Goal: Task Accomplishment & Management: Use online tool/utility

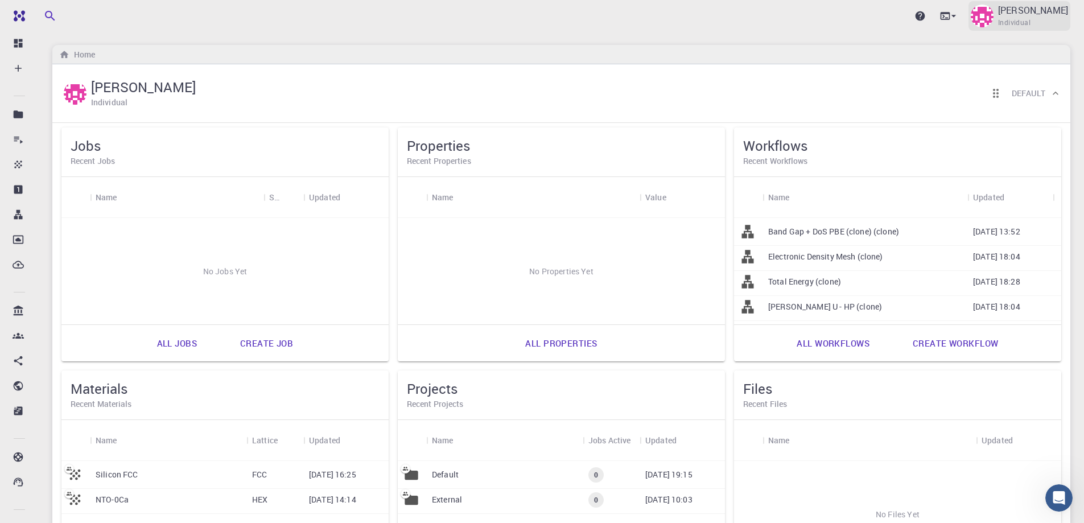
click at [1031, 24] on span "Individual" at bounding box center [1014, 22] width 32 height 11
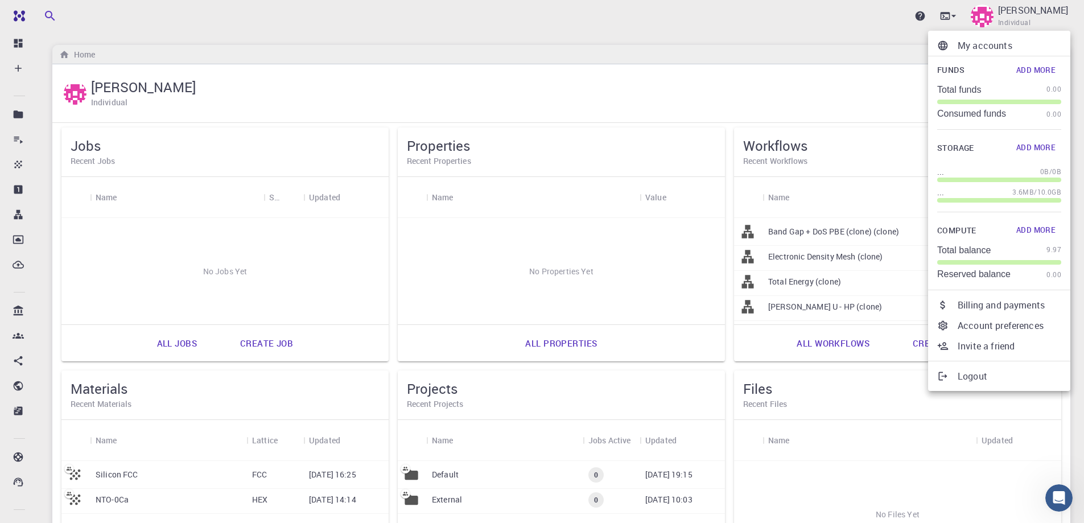
click at [491, 85] on div at bounding box center [542, 261] width 1084 height 523
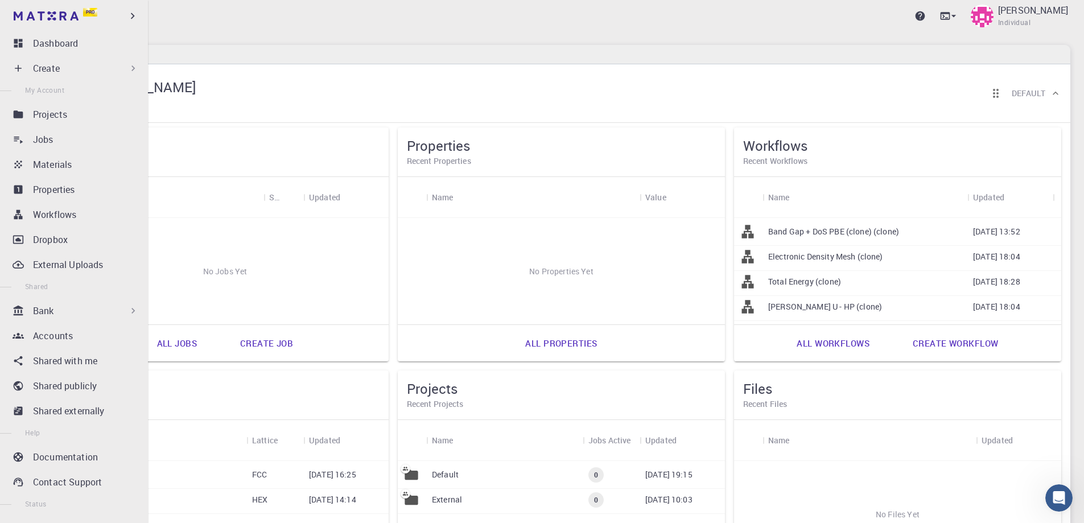
click at [63, 69] on div "Create" at bounding box center [86, 68] width 106 height 14
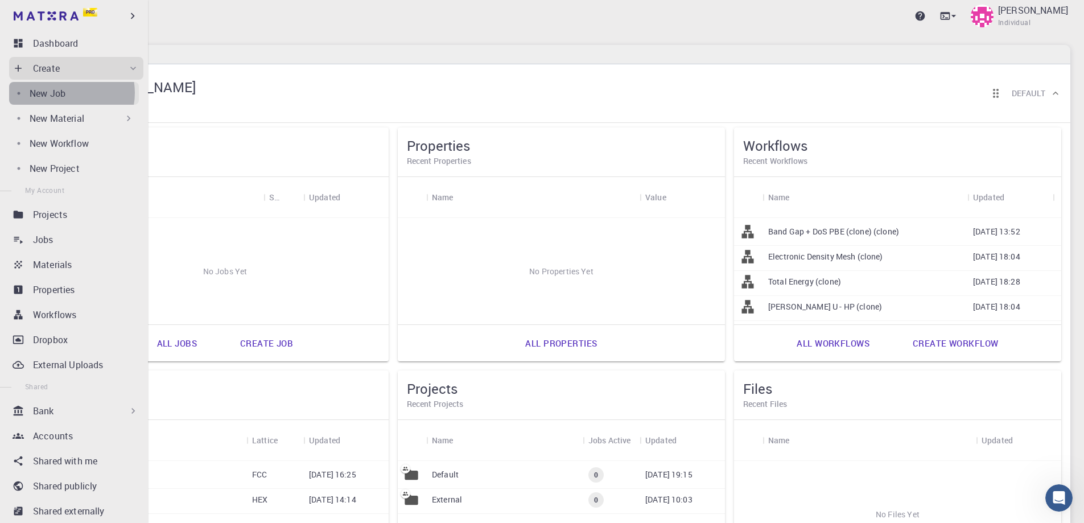
click at [64, 93] on p "New Job" at bounding box center [48, 94] width 36 height 14
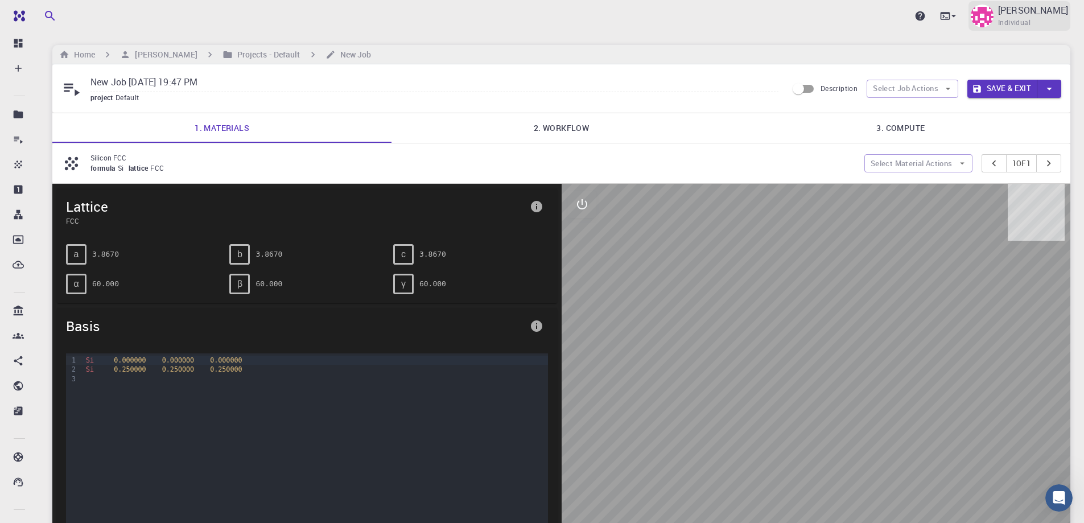
click at [1015, 22] on span "Individual" at bounding box center [1014, 22] width 32 height 11
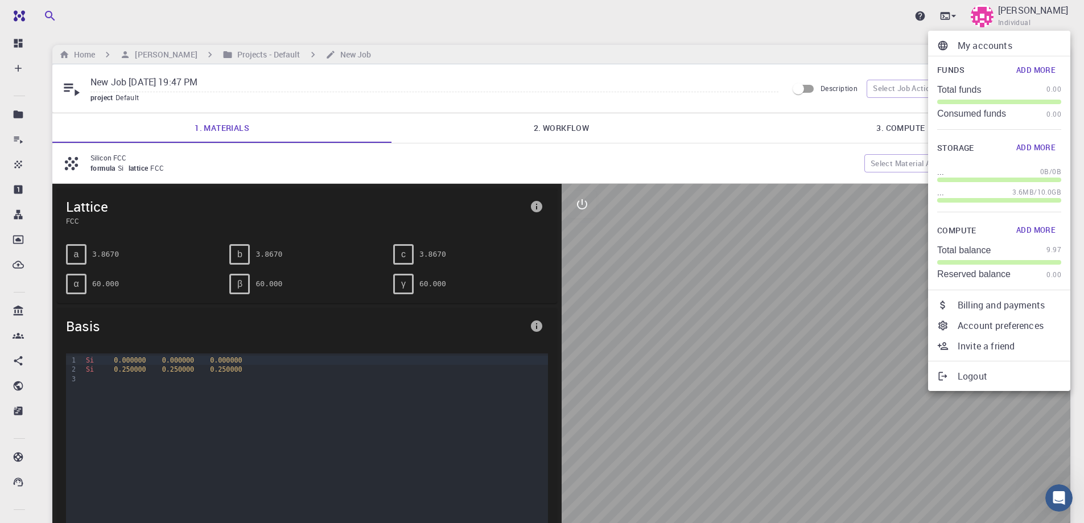
click at [21, 164] on div at bounding box center [542, 261] width 1084 height 523
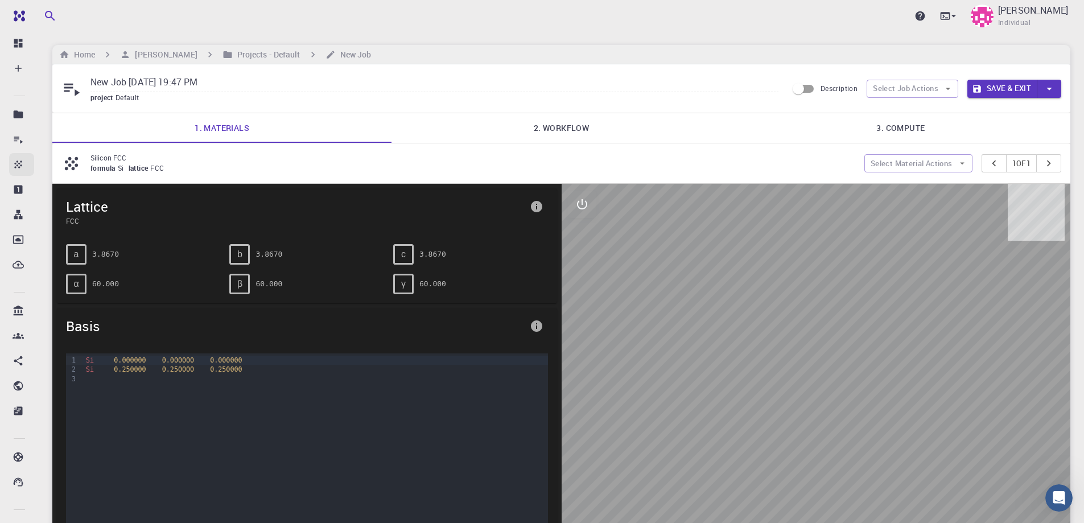
click at [17, 165] on icon at bounding box center [18, 164] width 11 height 11
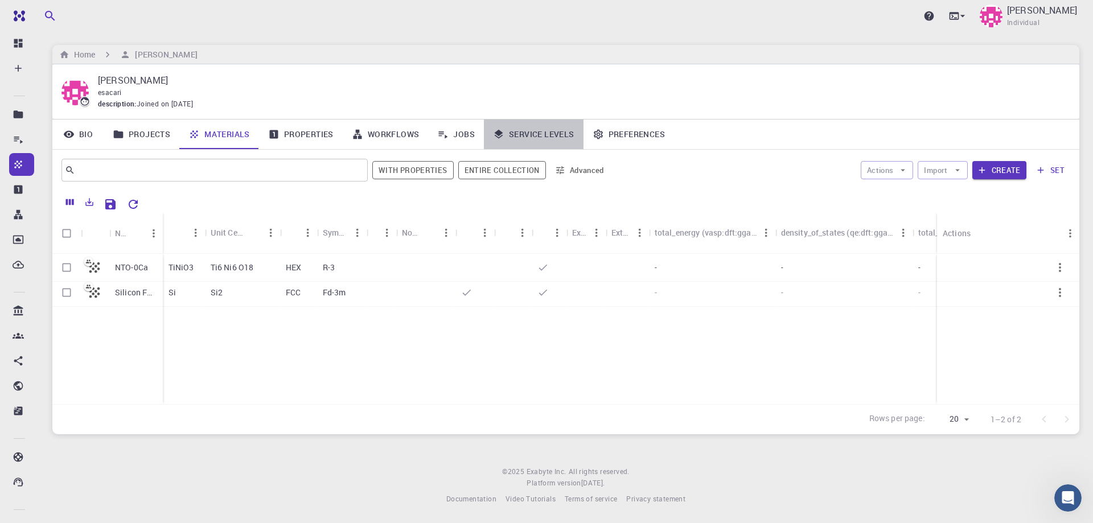
click at [521, 134] on link "Service Levels" at bounding box center [534, 135] width 100 height 30
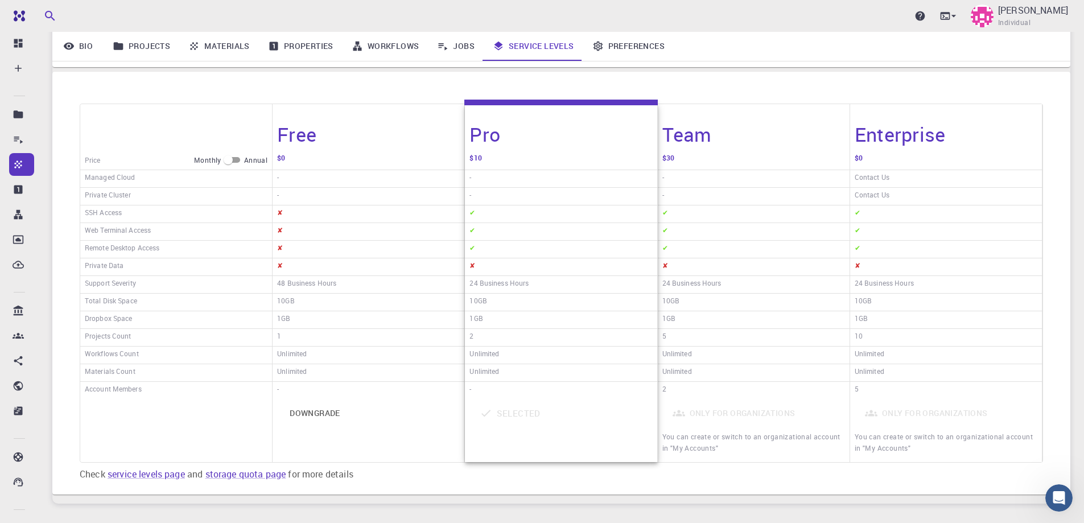
scroll to position [102, 0]
